Goal: Find contact information: Find contact information

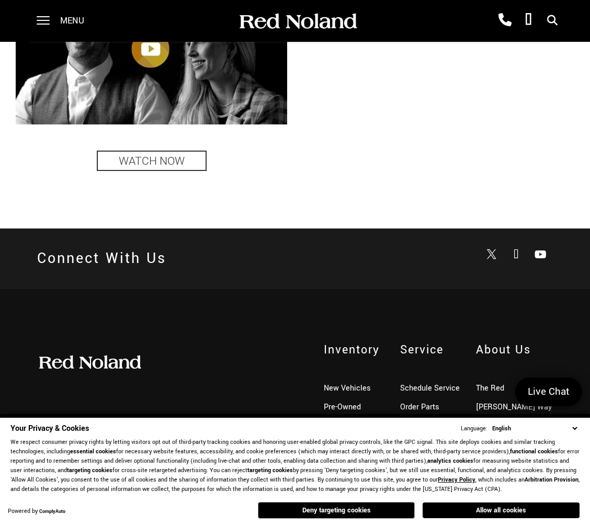
scroll to position [2169, 0]
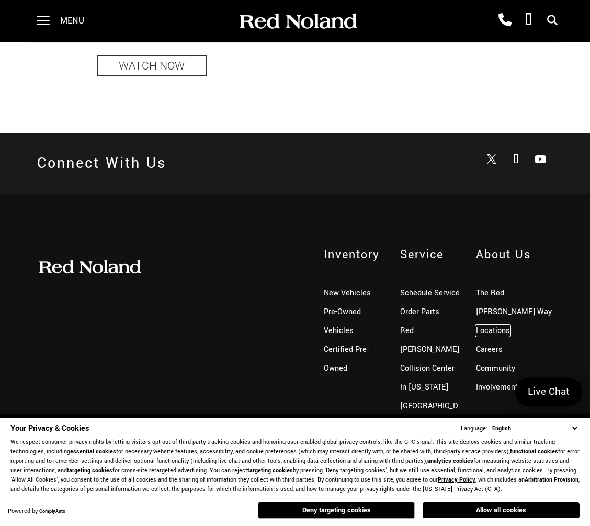
click at [489, 325] on link "Locations" at bounding box center [493, 330] width 34 height 11
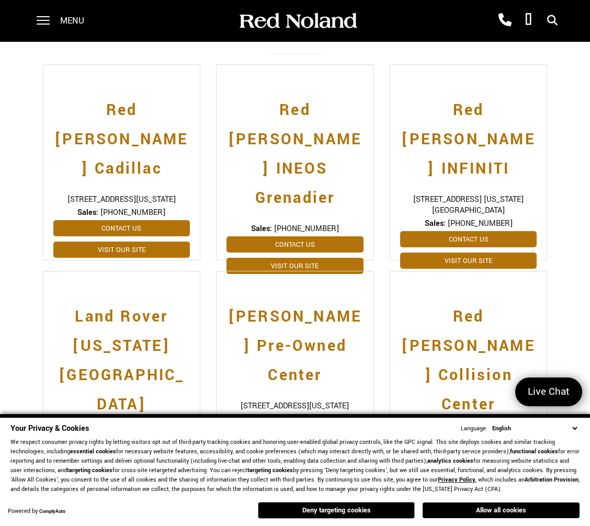
scroll to position [259, 0]
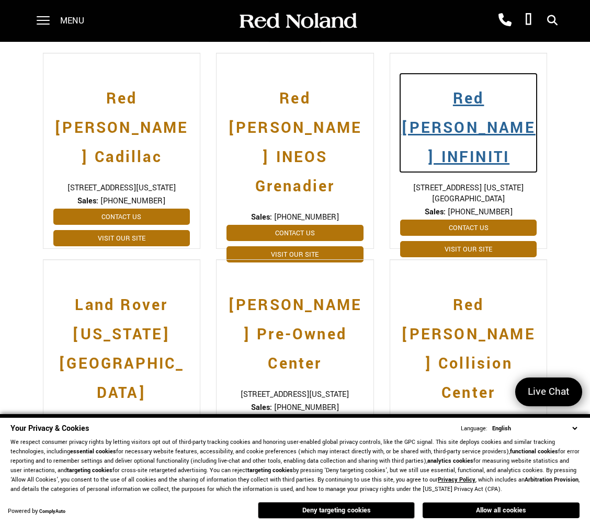
click at [534, 131] on h2 "Red [PERSON_NAME] INFINITI" at bounding box center [468, 123] width 137 height 98
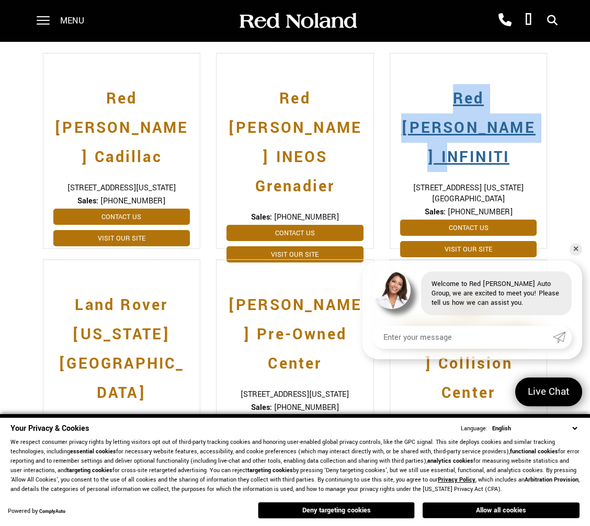
drag, startPoint x: 392, startPoint y: 67, endPoint x: 507, endPoint y: 138, distance: 135.0
click at [507, 138] on div "Red Noland INFINITI 425 Motor World Pkwy. Colorado Springs, CO 80905 Sales: (71…" at bounding box center [469, 151] width 158 height 196
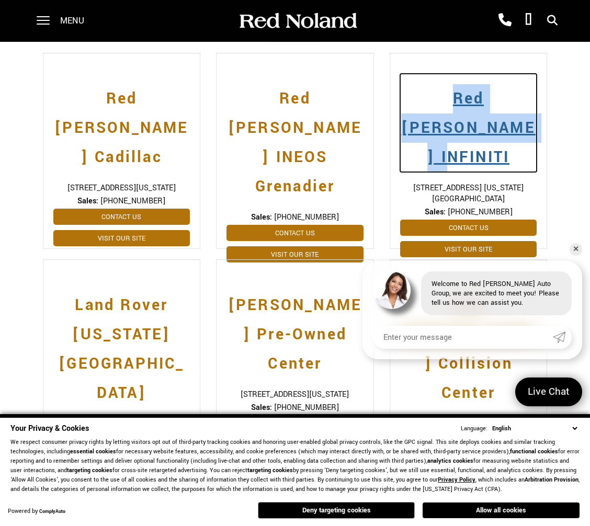
copy h2 "Red [PERSON_NAME] INFINITI"
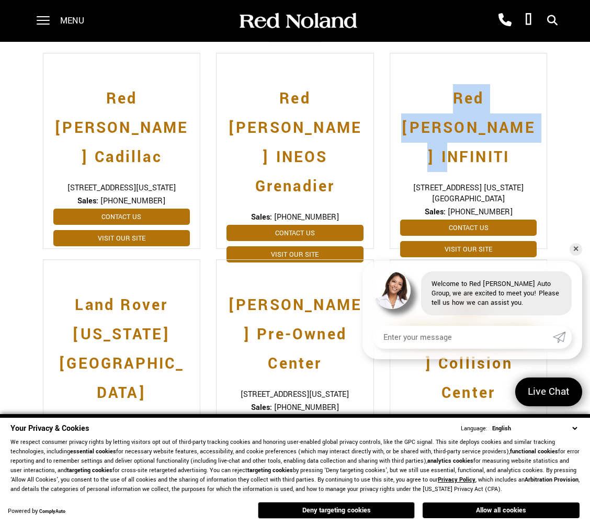
drag, startPoint x: 507, startPoint y: 180, endPoint x: 455, endPoint y: 186, distance: 52.0
click at [455, 207] on span "Sales: (719) 444-8881" at bounding box center [468, 212] width 137 height 11
copy span "719) 444-8881"
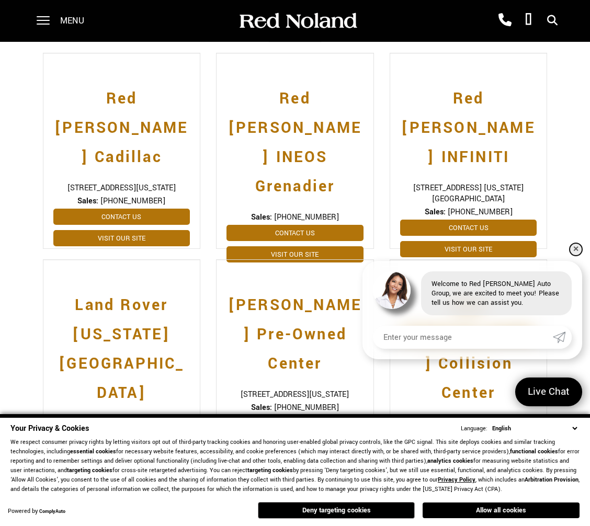
click at [575, 246] on link "✕" at bounding box center [575, 249] width 13 height 13
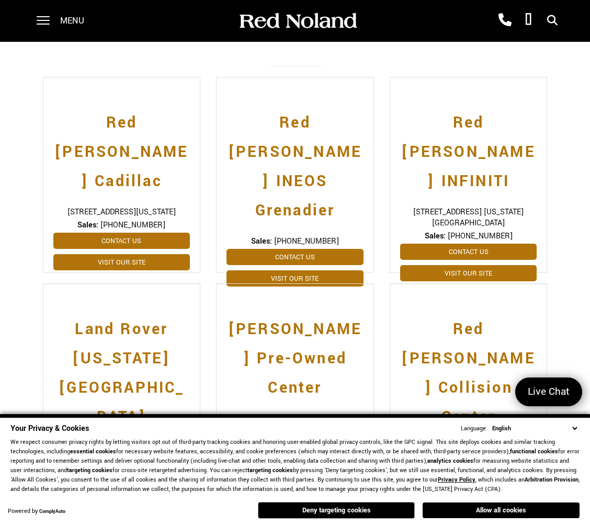
scroll to position [234, 0]
